Goal: Task Accomplishment & Management: Use online tool/utility

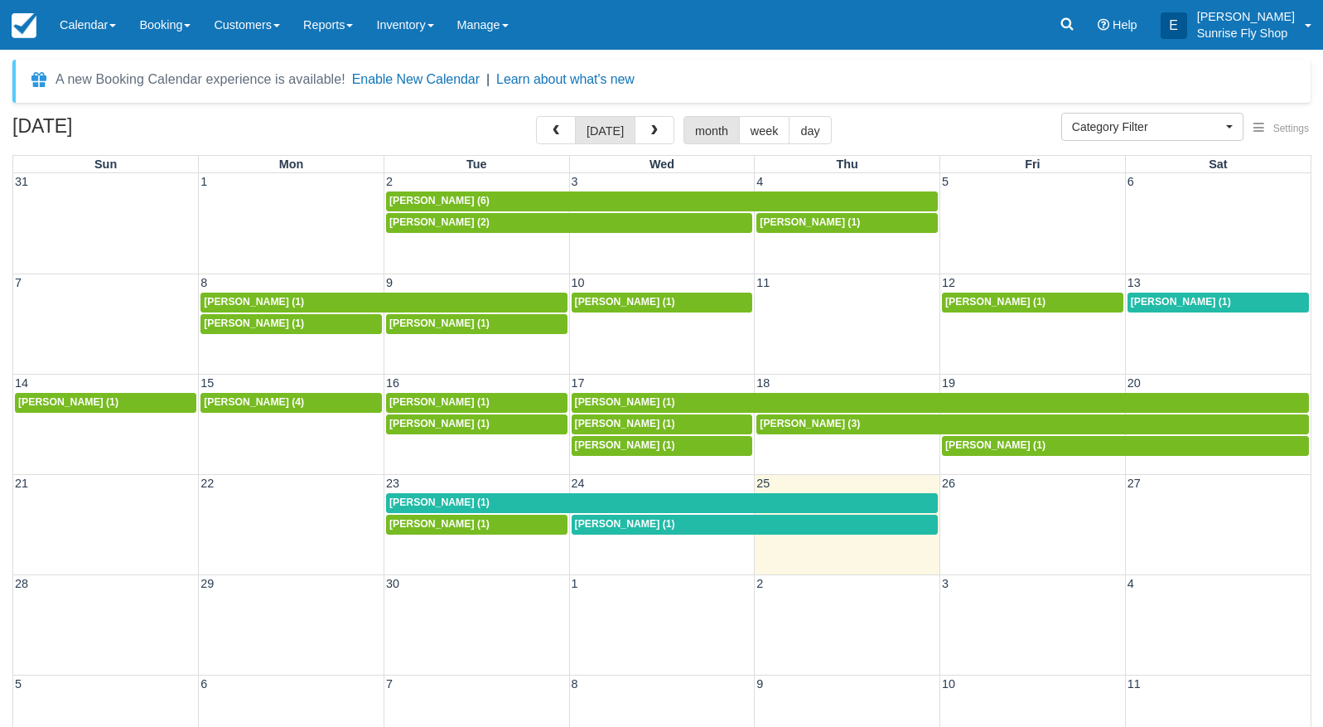
select select
click at [439, 496] on span "[PERSON_NAME] (1)" at bounding box center [439, 502] width 100 height 12
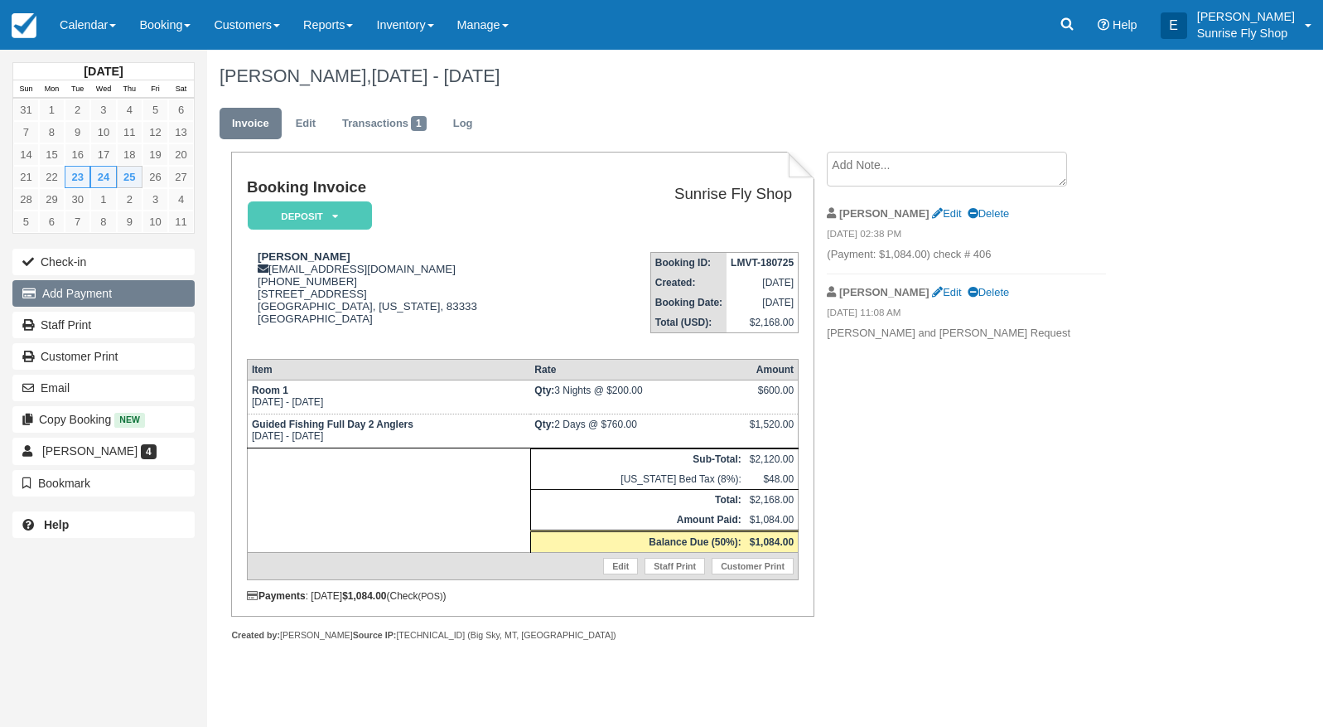
click at [42, 291] on button "Add Payment" at bounding box center [103, 293] width 182 height 27
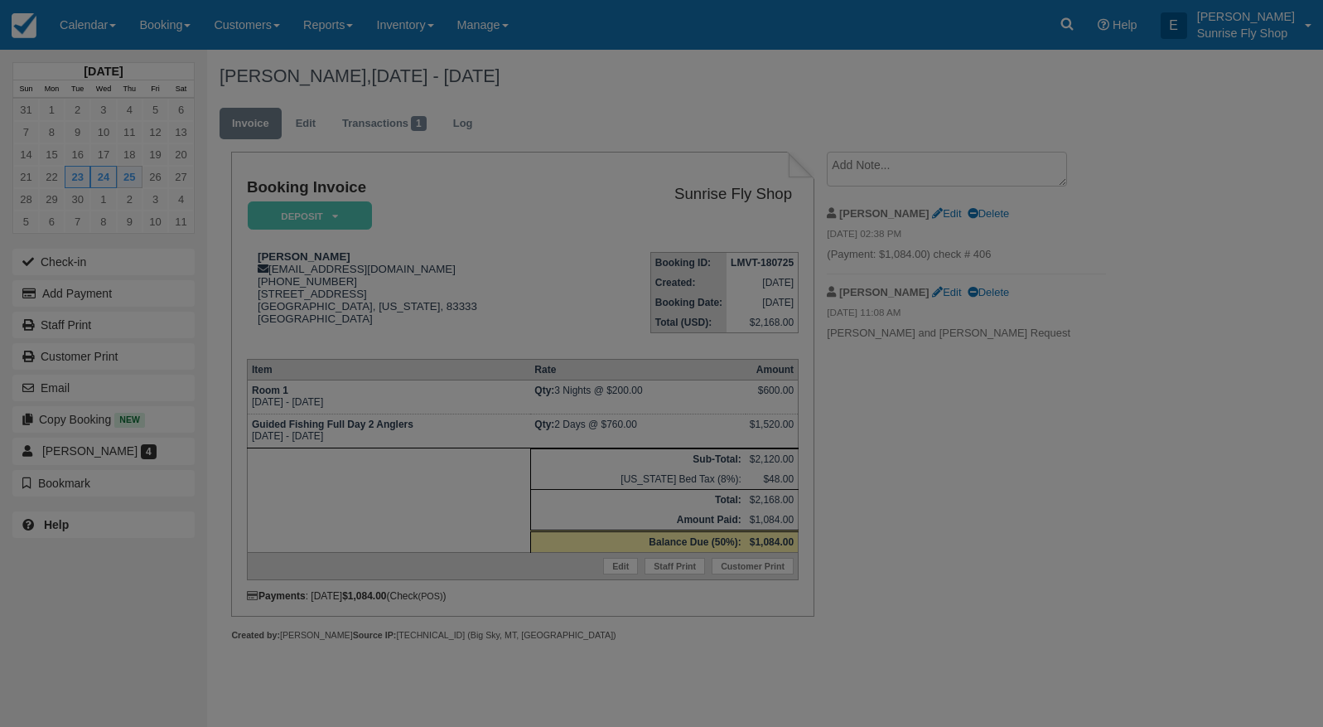
type input "[DATE]"
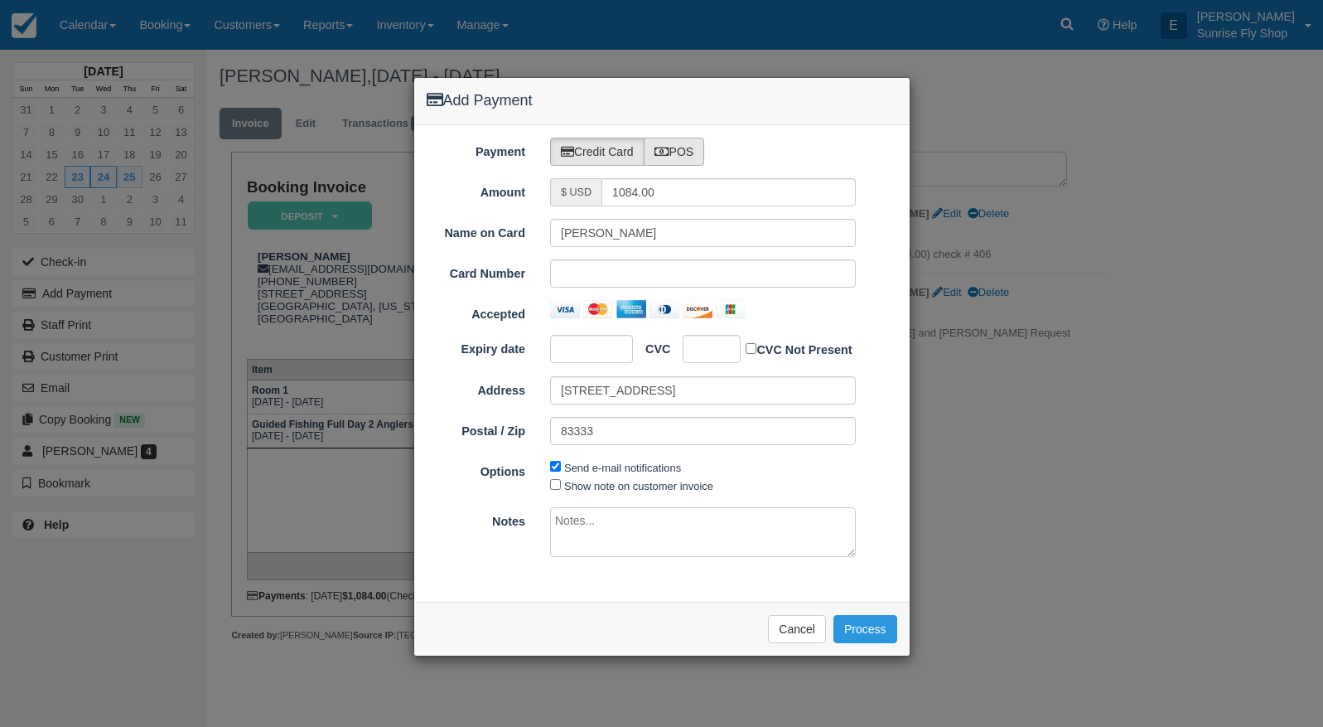
click at [693, 152] on label "POS" at bounding box center [674, 152] width 61 height 28
radio input "true"
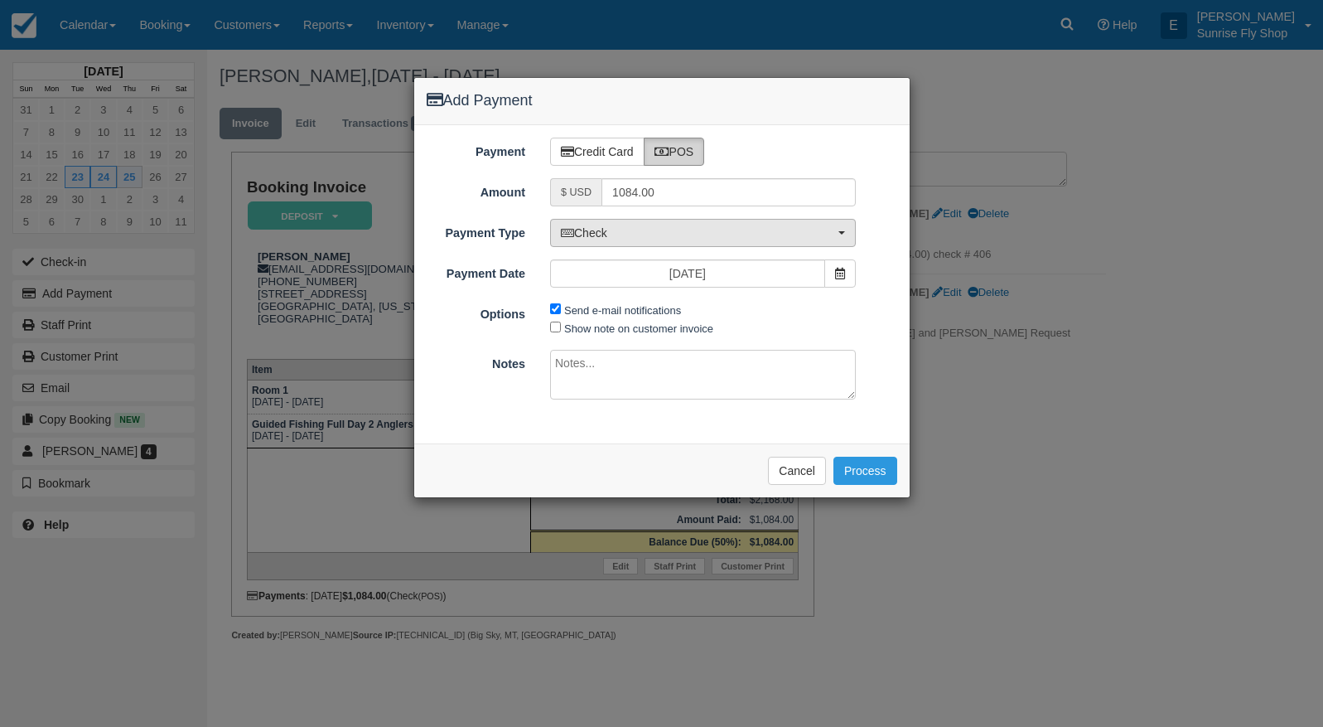
click at [614, 231] on span "Check" at bounding box center [697, 233] width 273 height 17
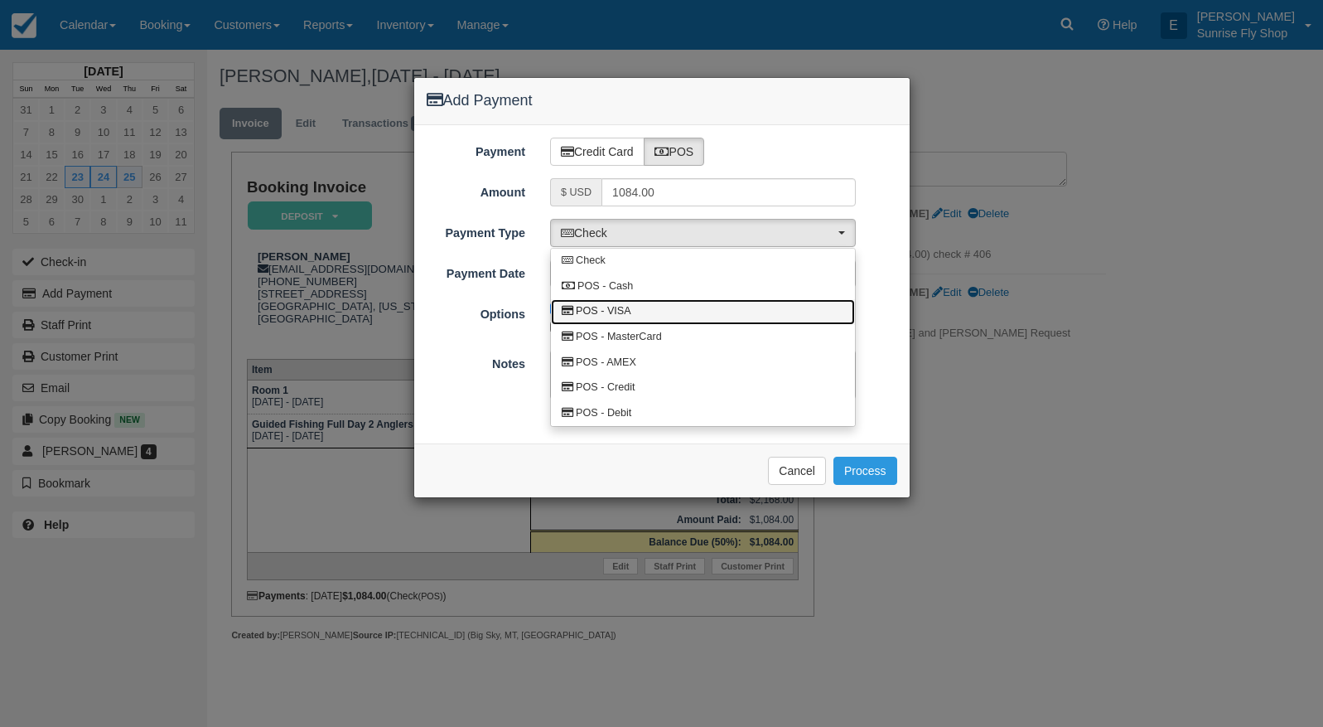
click at [633, 312] on link "POS - VISA" at bounding box center [703, 312] width 304 height 26
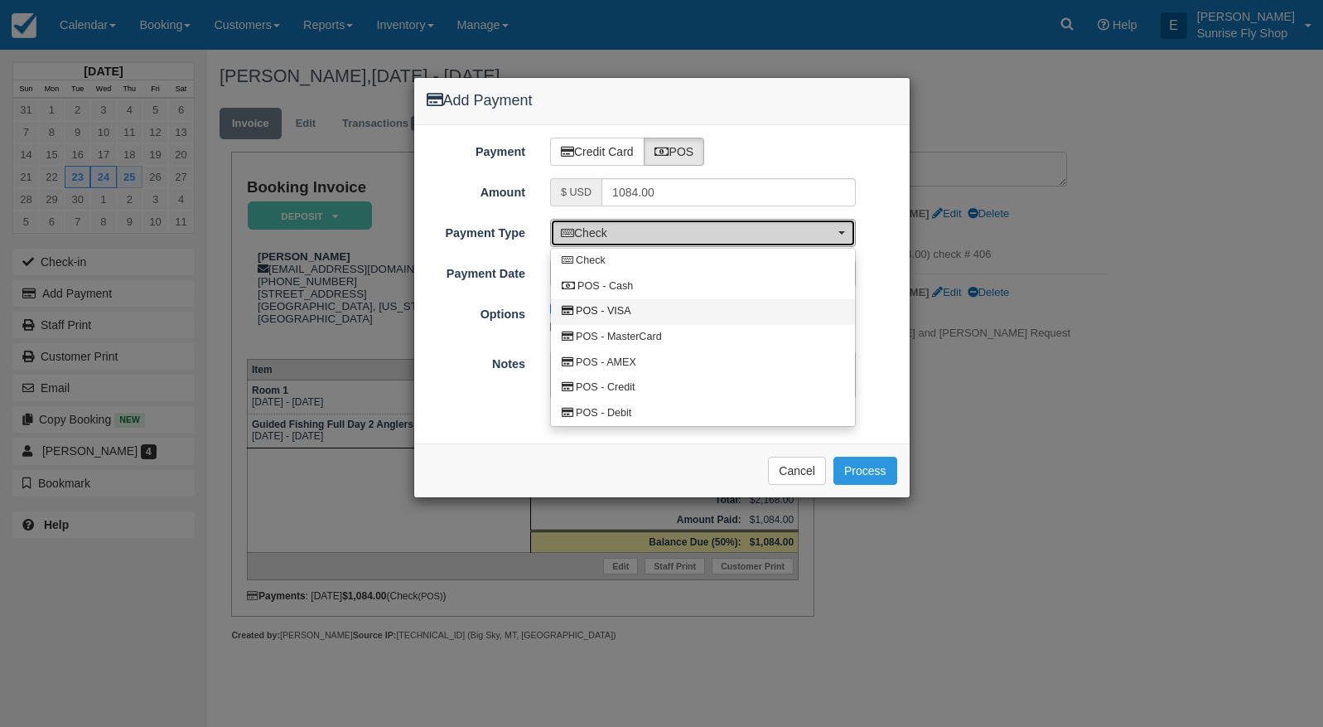
select select "VISA"
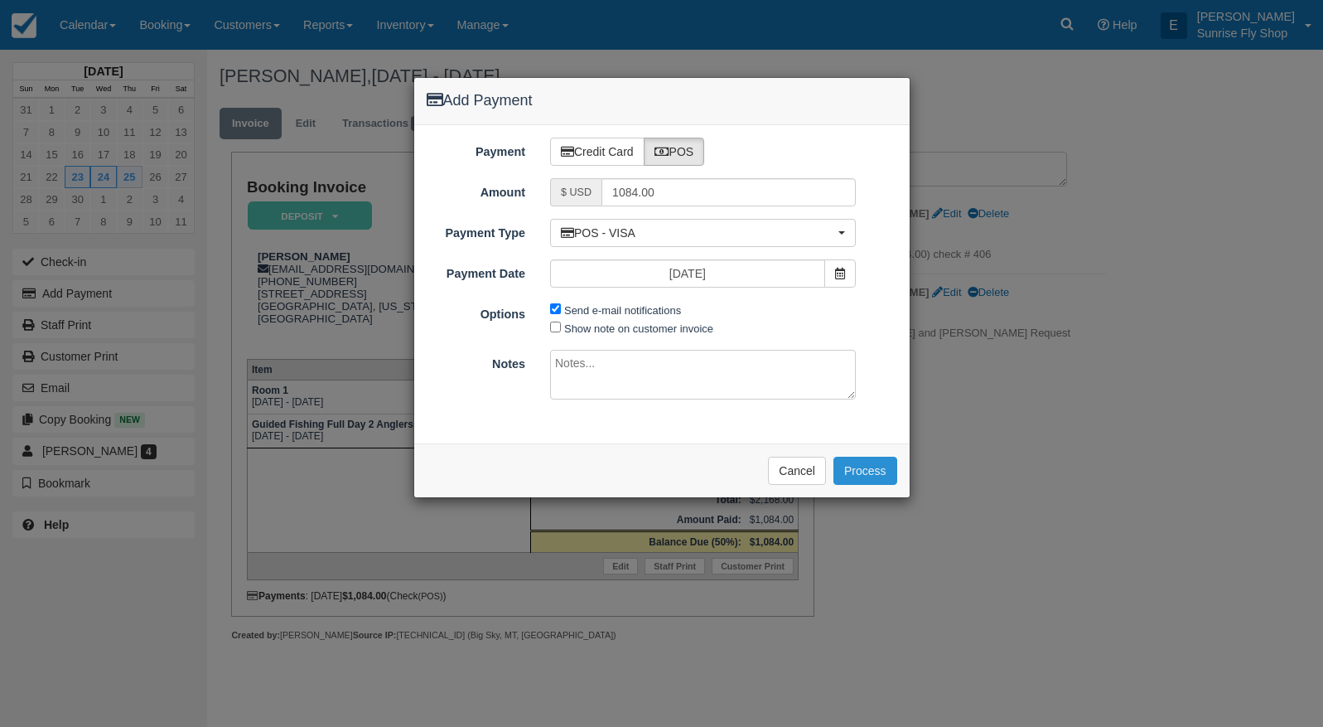
click at [885, 460] on button "Process" at bounding box center [865, 470] width 64 height 28
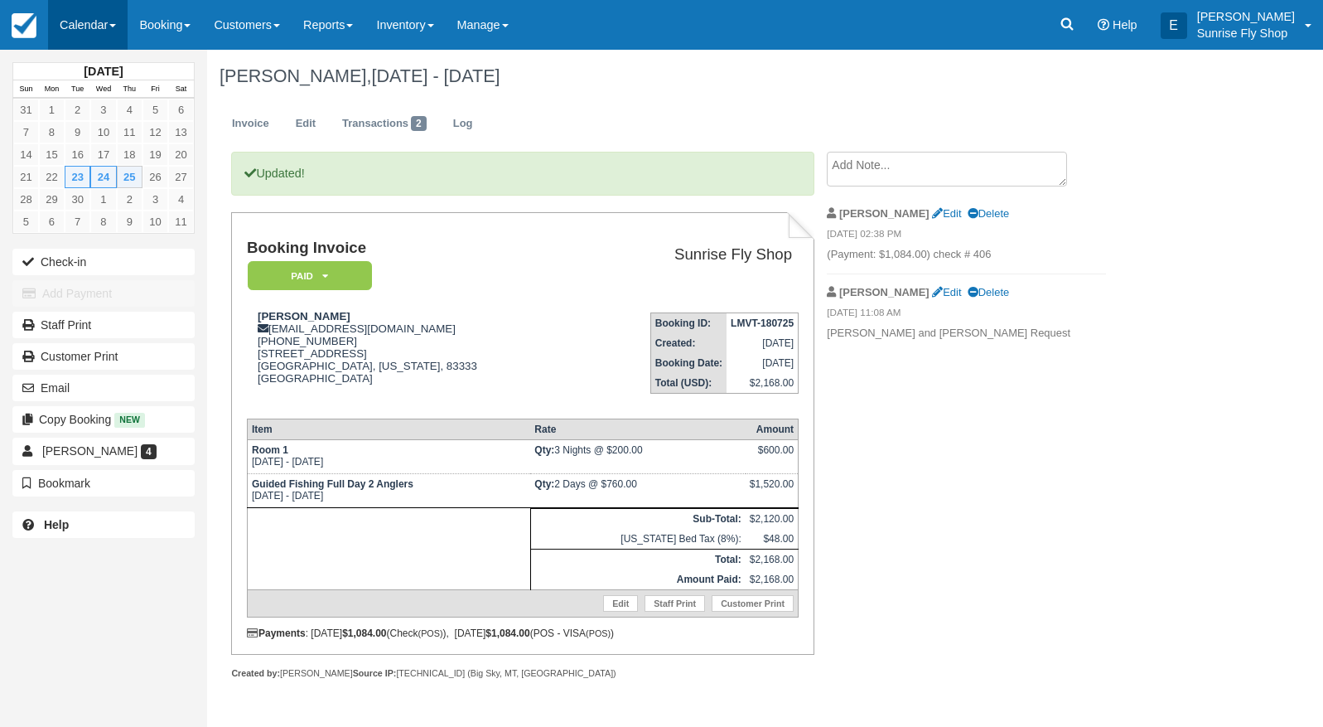
click at [72, 26] on link "Calendar" at bounding box center [88, 25] width 80 height 50
click at [94, 149] on link "Month" at bounding box center [114, 156] width 131 height 35
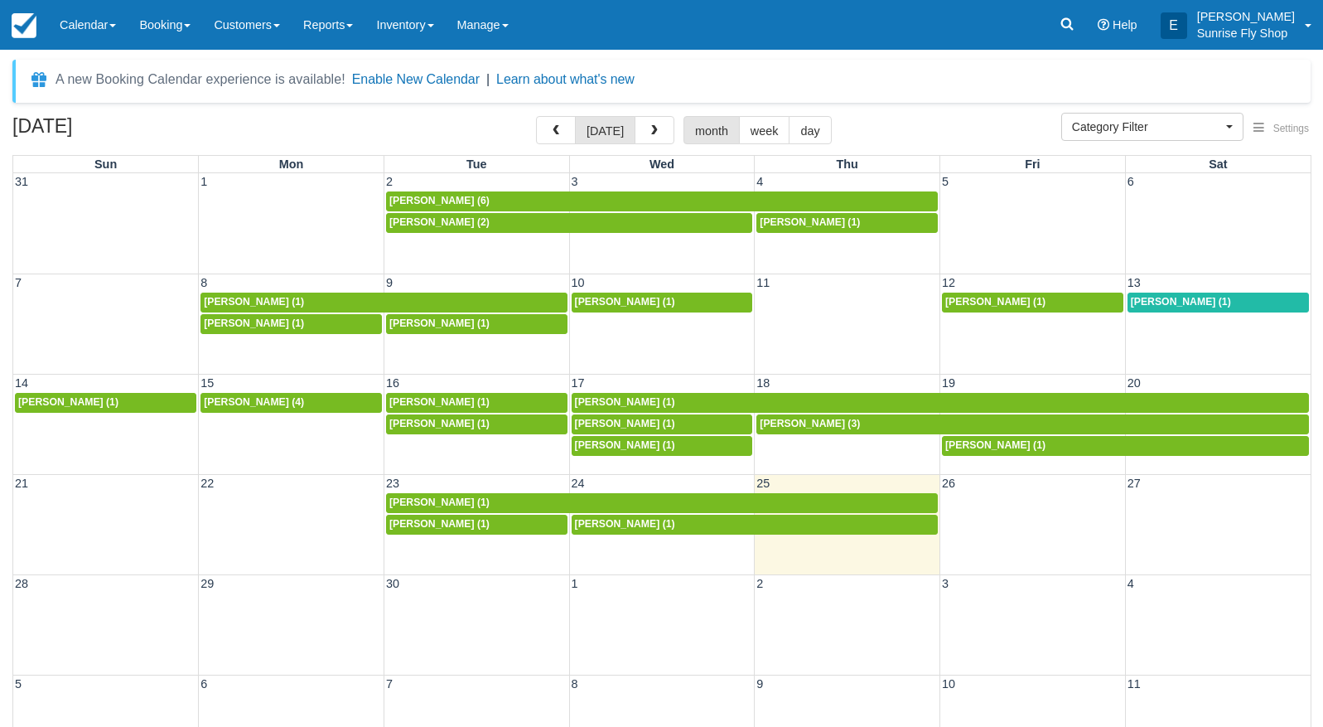
select select
